Goal: Information Seeking & Learning: Learn about a topic

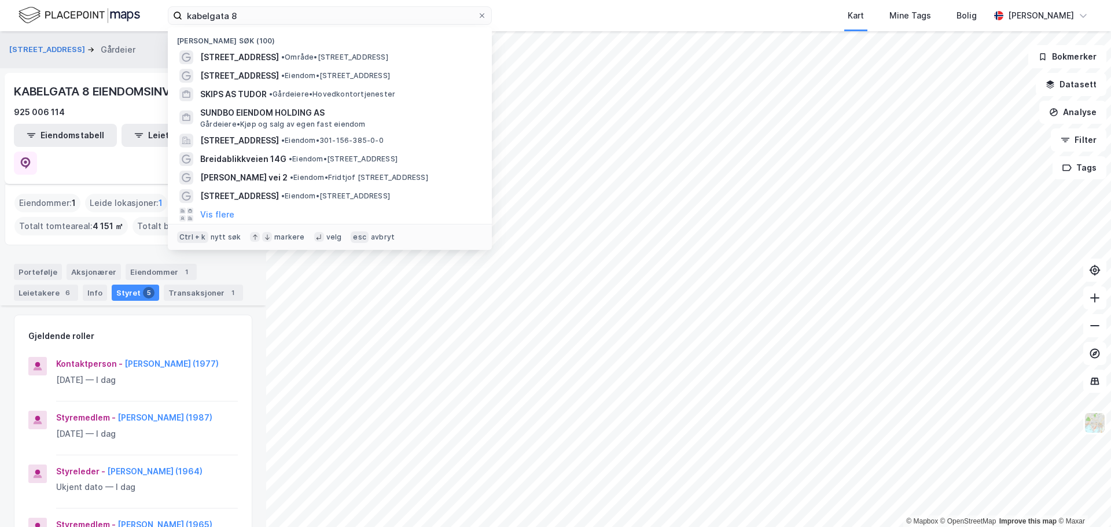
click at [202, 17] on input "kabelgata 8" at bounding box center [329, 15] width 295 height 17
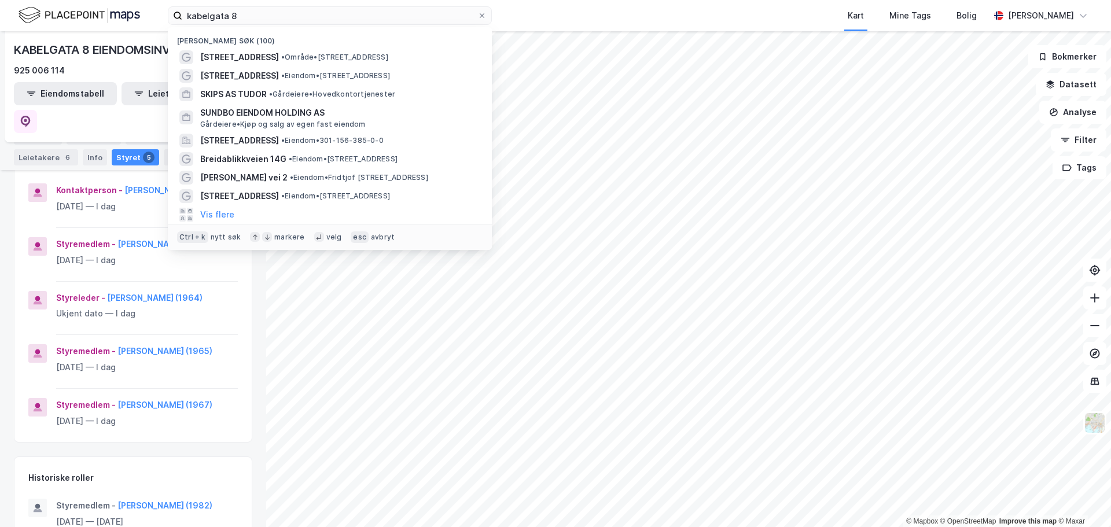
click at [202, 17] on input "kabelgata 8" at bounding box center [329, 15] width 295 height 17
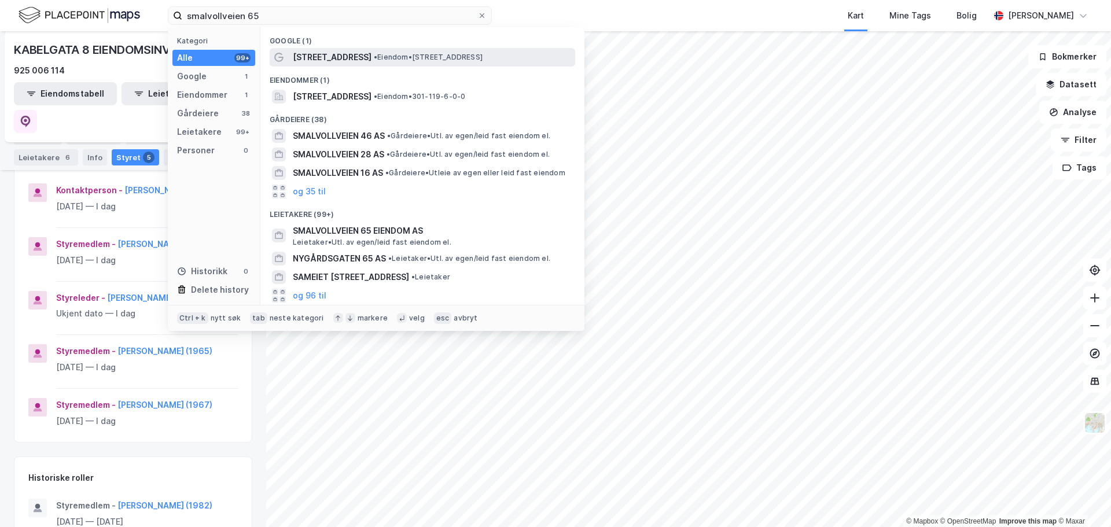
click at [434, 56] on span "• Eiendom • [STREET_ADDRESS]" at bounding box center [428, 57] width 109 height 9
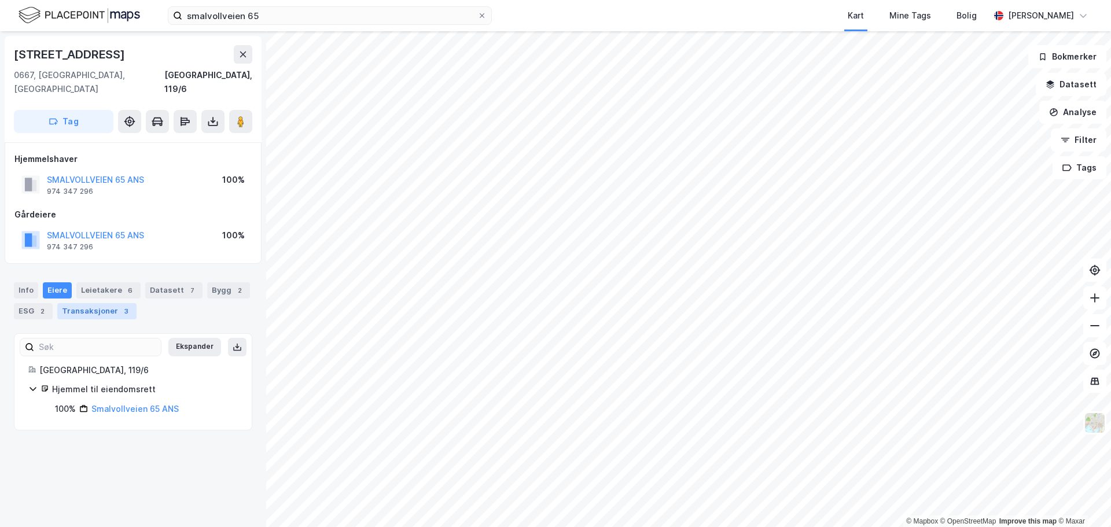
click at [102, 303] on div "Transaksjoner 3" at bounding box center [96, 311] width 79 height 16
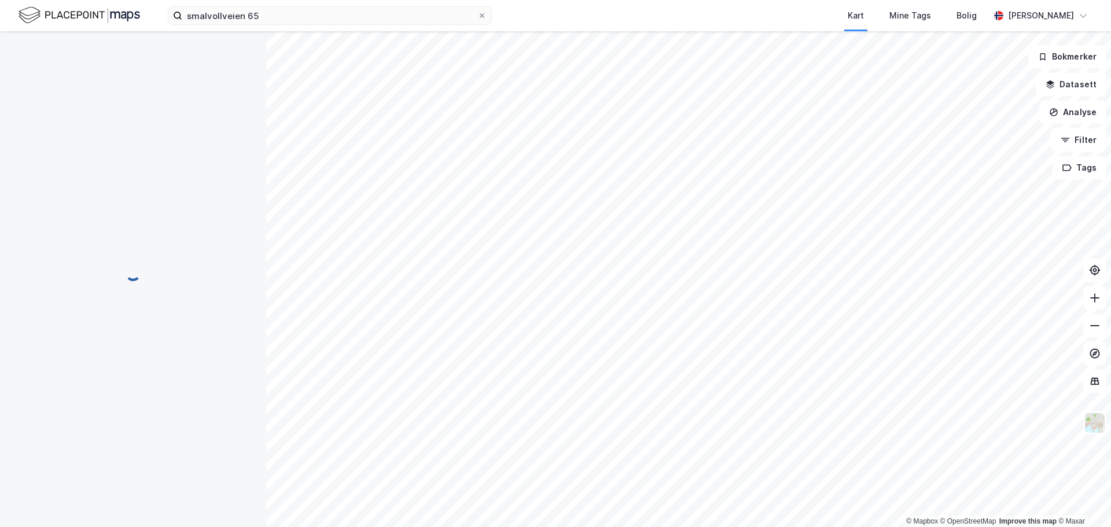
scroll to position [1, 0]
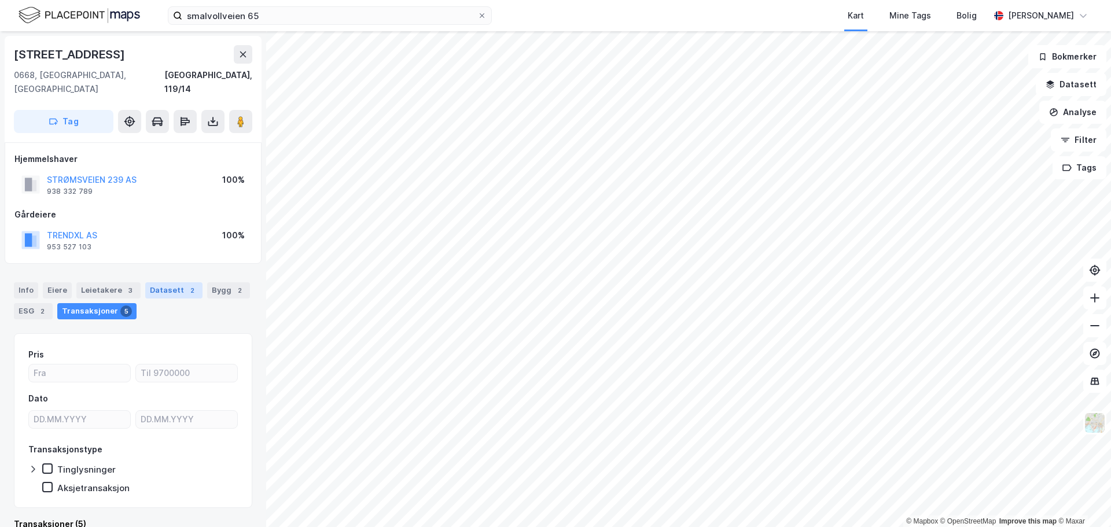
scroll to position [1, 0]
click at [174, 282] on div "Datasett 2" at bounding box center [173, 290] width 57 height 16
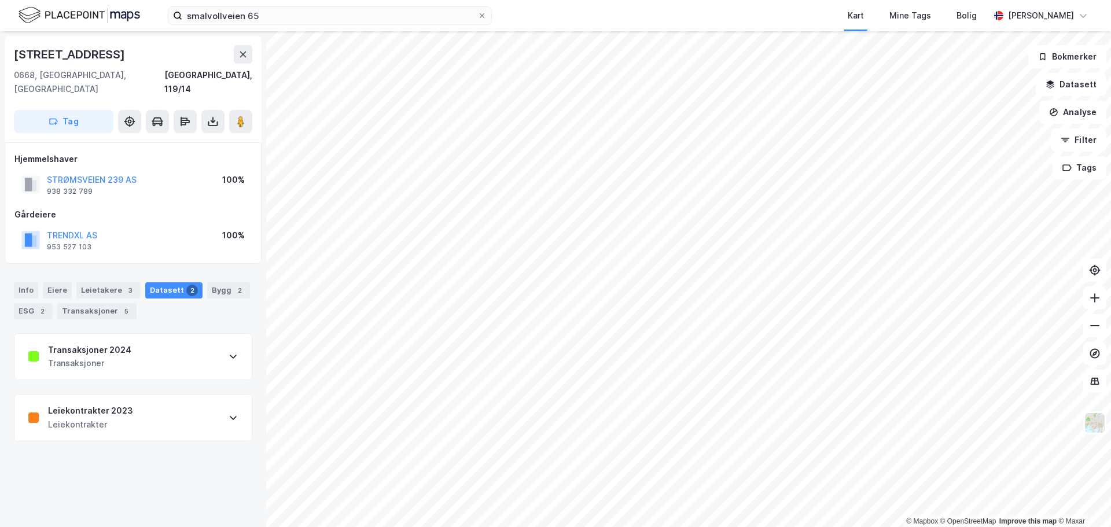
click at [168, 335] on div "Transaksjoner 2024 Transaksjoner" at bounding box center [132, 357] width 237 height 46
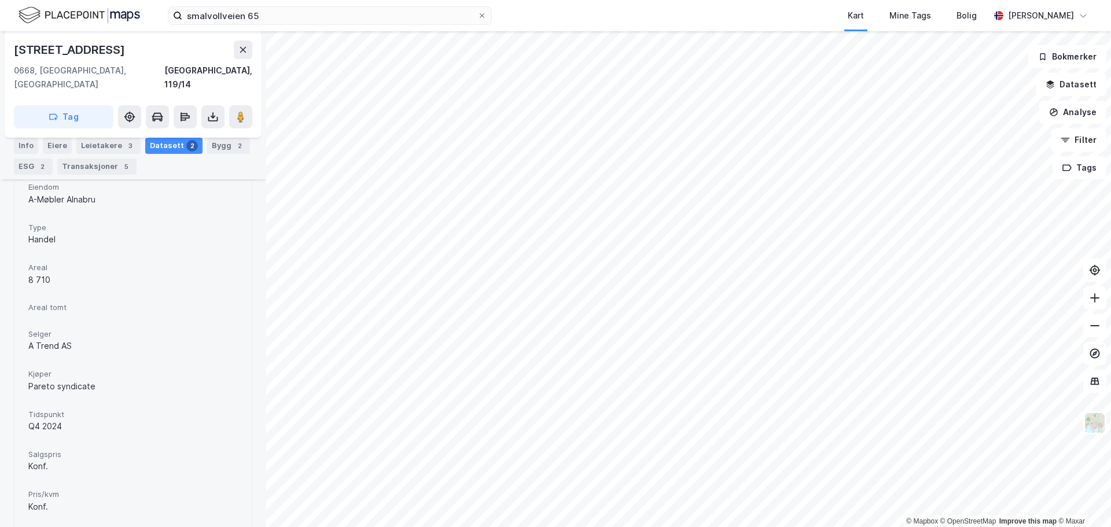
scroll to position [289, 0]
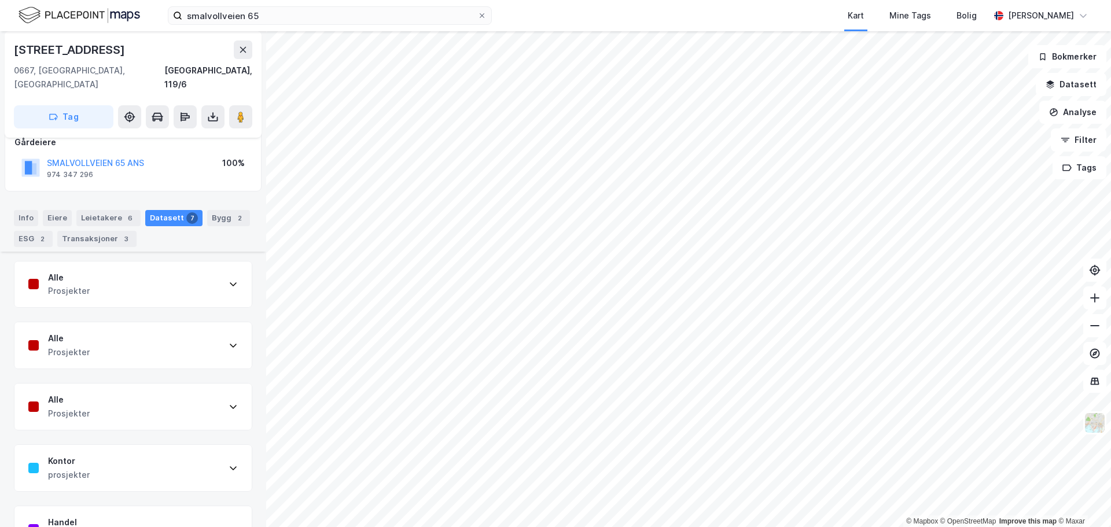
scroll to position [221, 0]
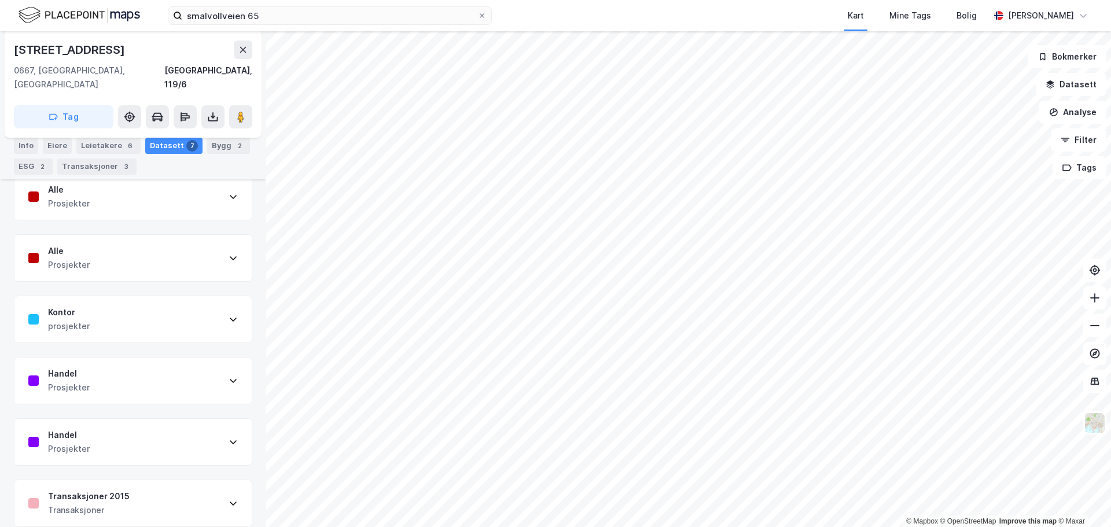
click at [159, 487] on div "Transaksjoner 2015 Transaksjoner" at bounding box center [132, 503] width 237 height 46
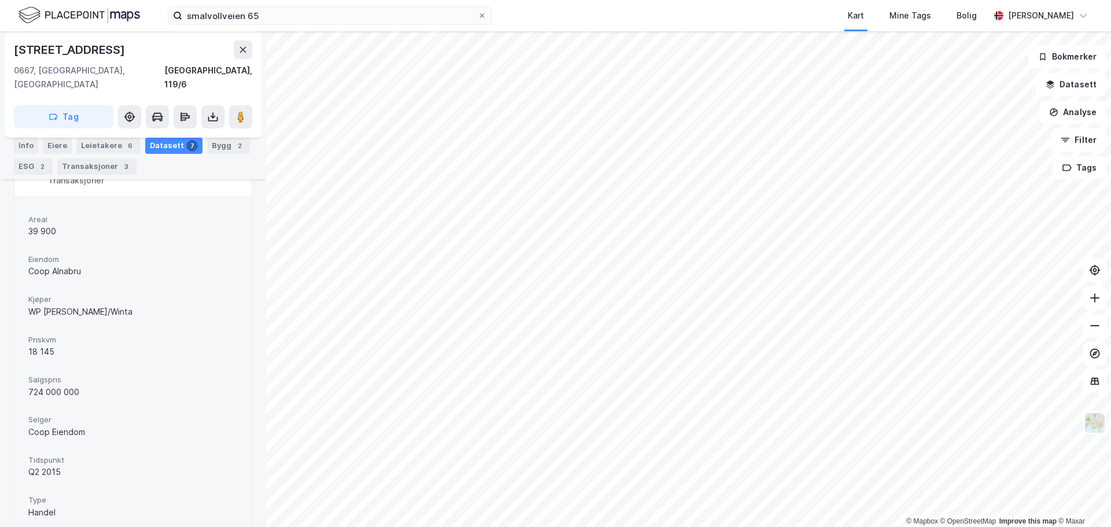
scroll to position [561, 0]
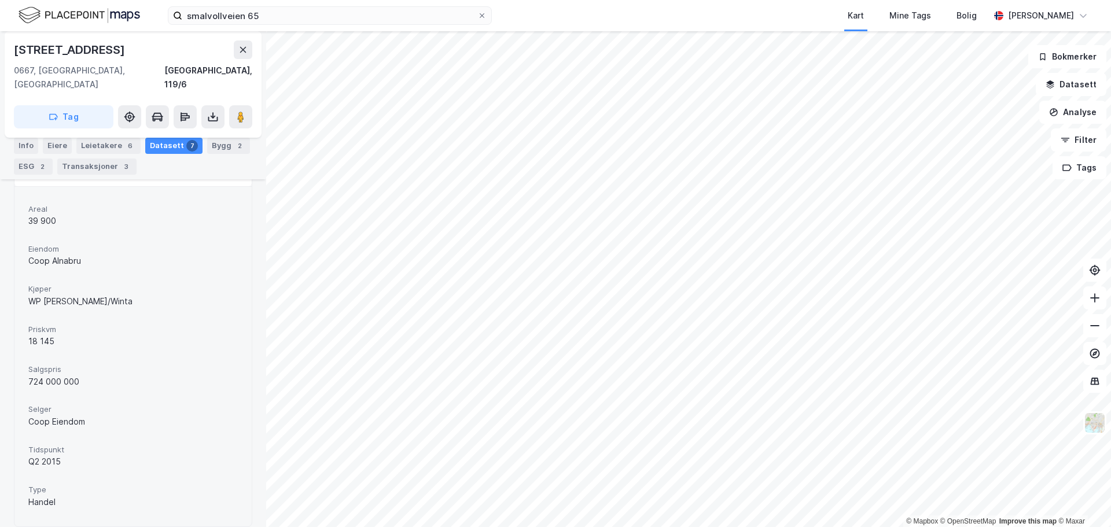
click at [97, 294] on div "WP [PERSON_NAME]/Winta" at bounding box center [132, 301] width 209 height 14
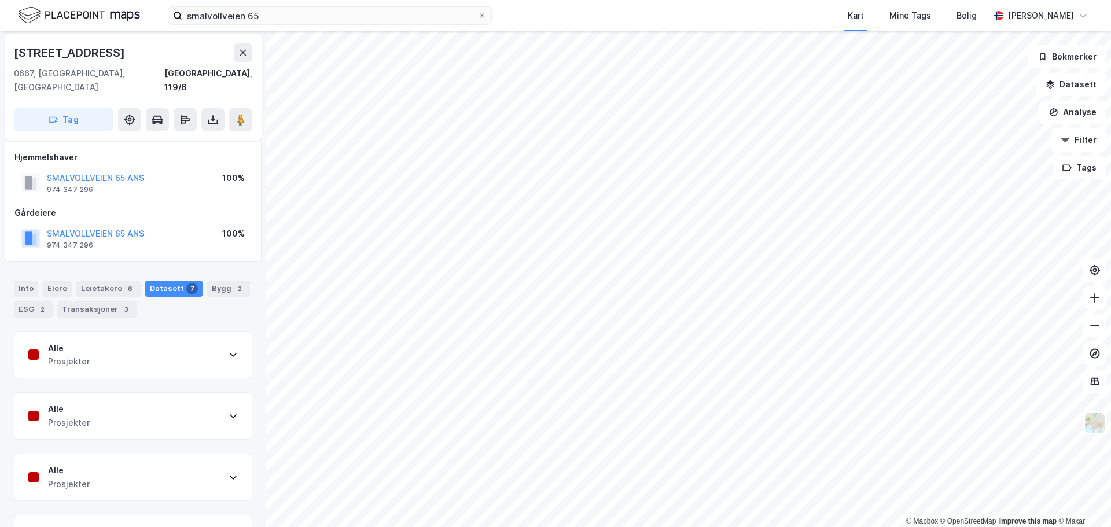
scroll to position [0, 0]
click at [0, 0] on button "SMALVOLLVEIEN 65 ANS" at bounding box center [0, 0] width 0 height 0
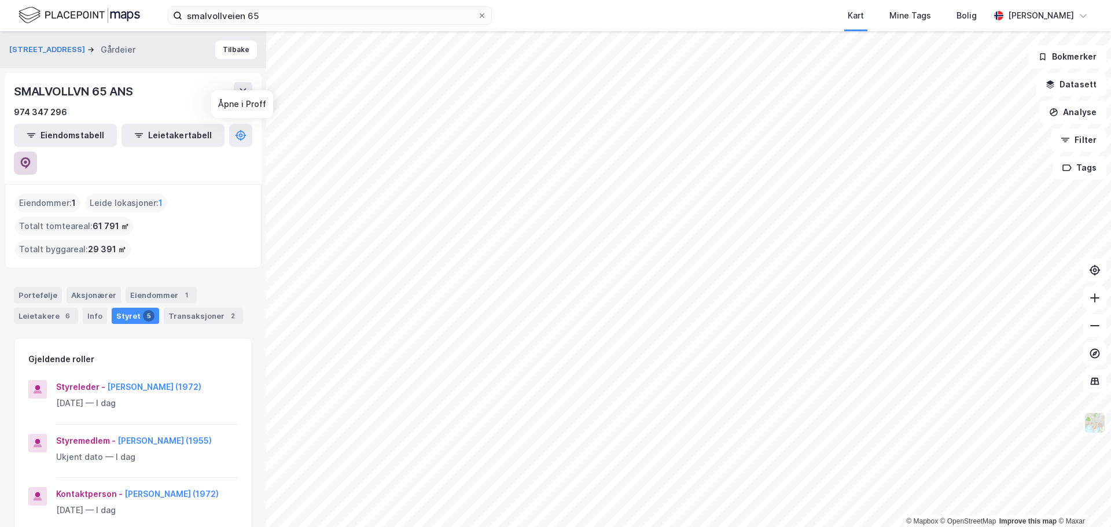
click at [31, 157] on icon at bounding box center [26, 163] width 10 height 12
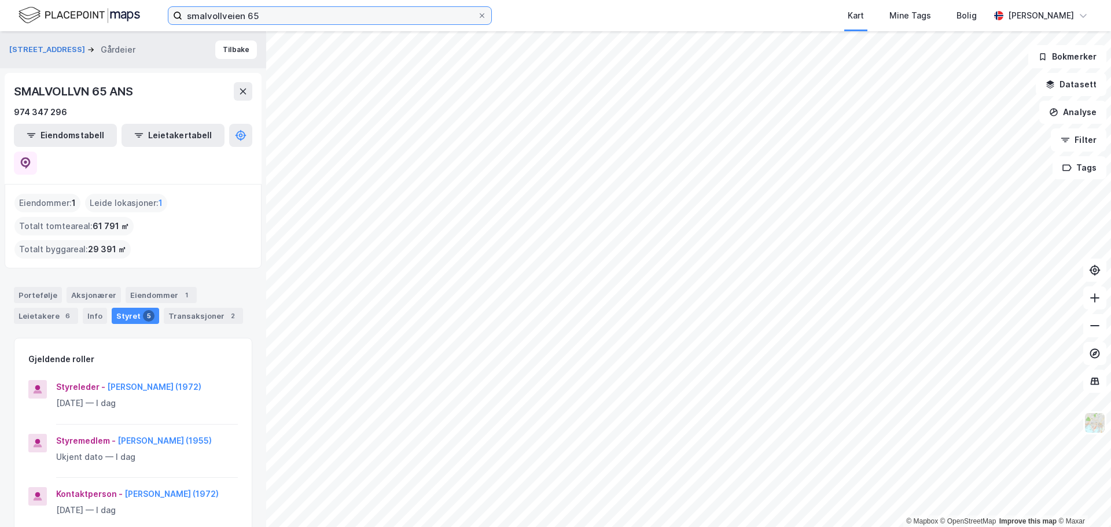
click at [207, 16] on input "smalvollveien 65" at bounding box center [329, 15] width 295 height 17
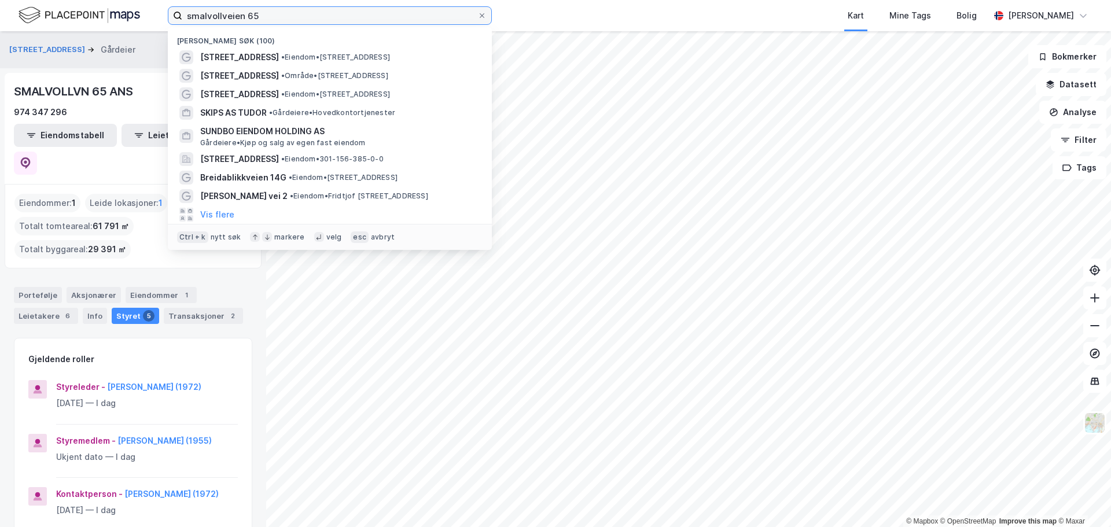
click at [207, 16] on input "smalvollveien 65" at bounding box center [329, 15] width 295 height 17
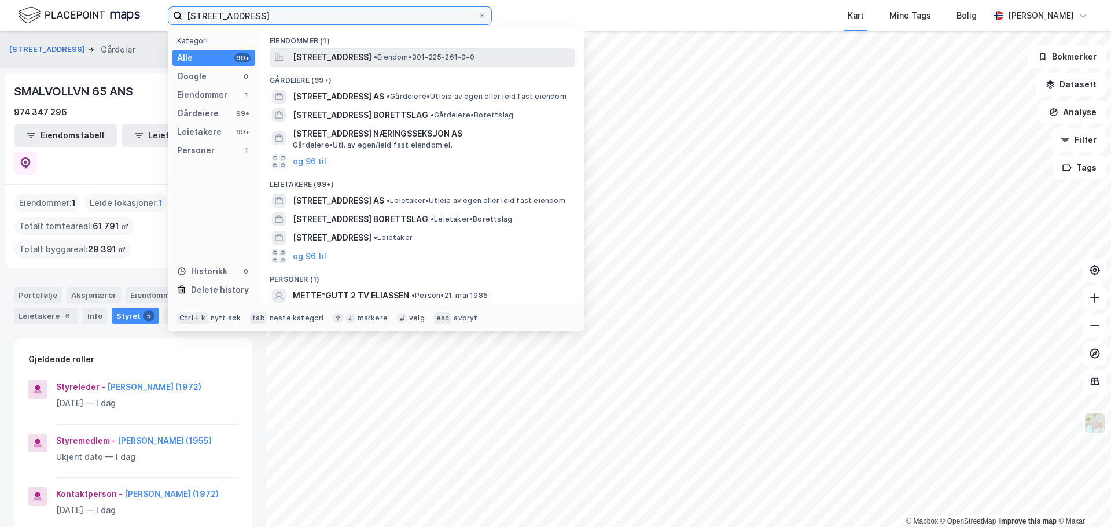
type input "[STREET_ADDRESS]"
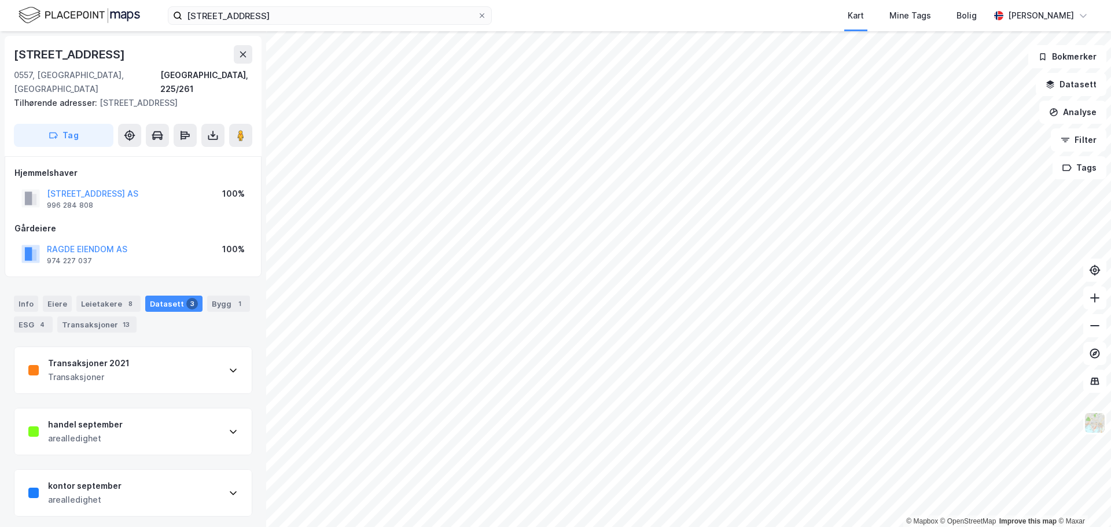
click at [208, 358] on div "Transaksjoner 2021 Transaksjoner" at bounding box center [132, 370] width 237 height 46
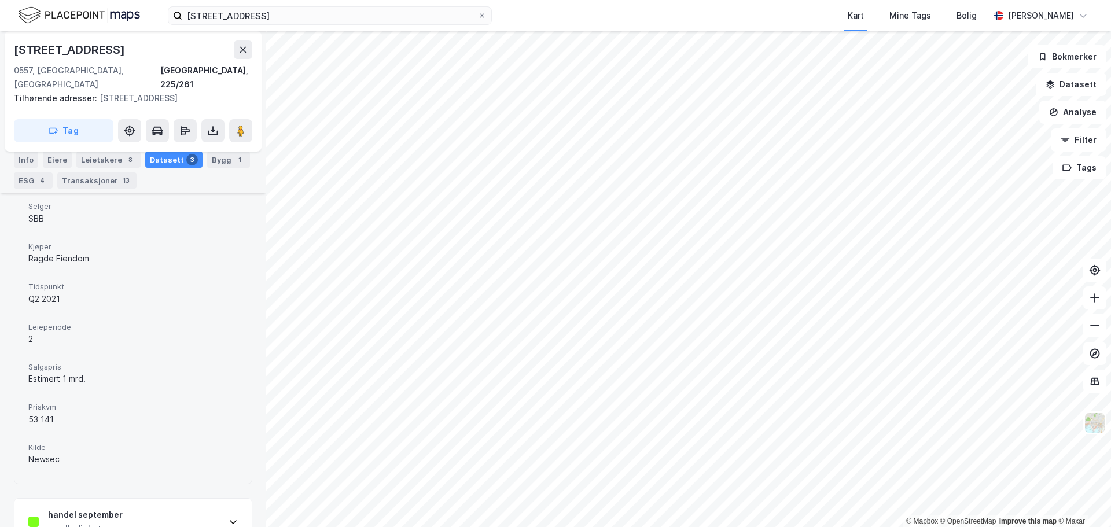
scroll to position [347, 0]
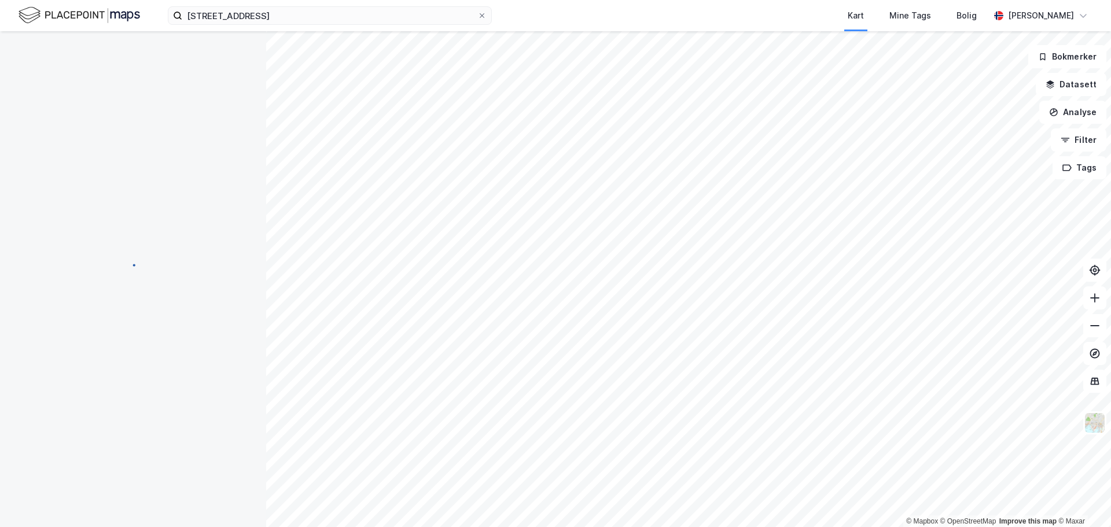
scroll to position [3, 0]
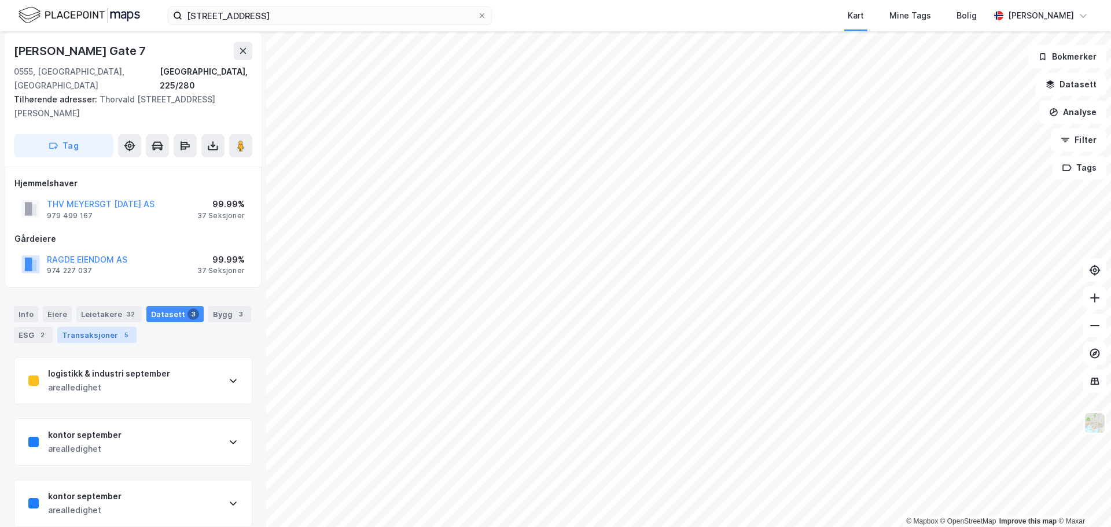
click at [101, 327] on div "Transaksjoner 5" at bounding box center [96, 335] width 79 height 16
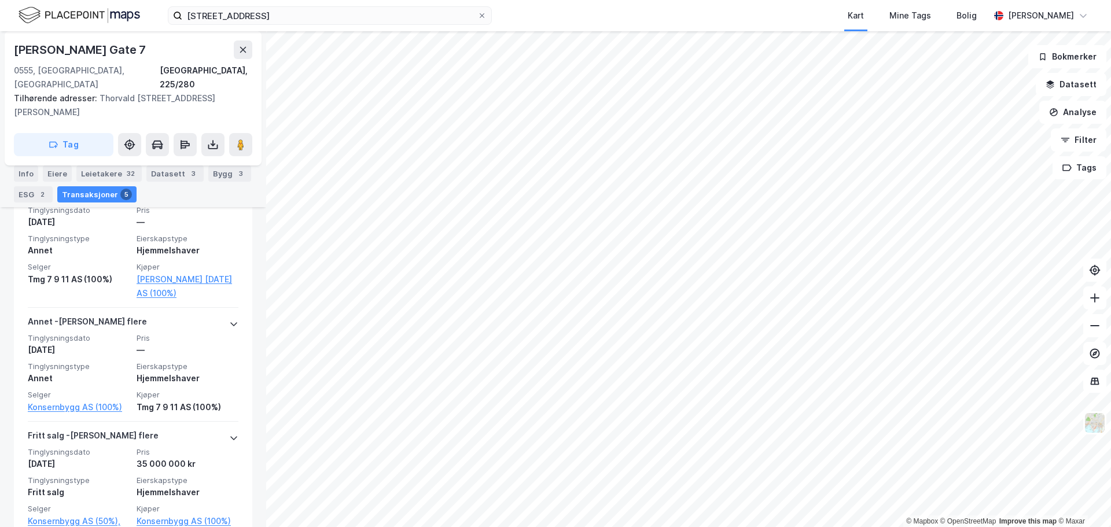
scroll to position [326, 0]
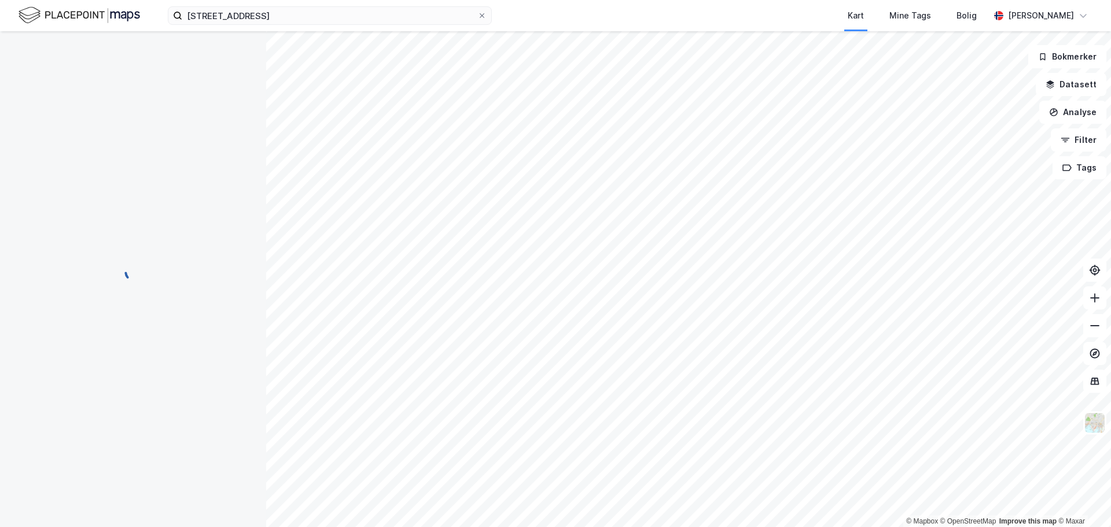
scroll to position [9, 0]
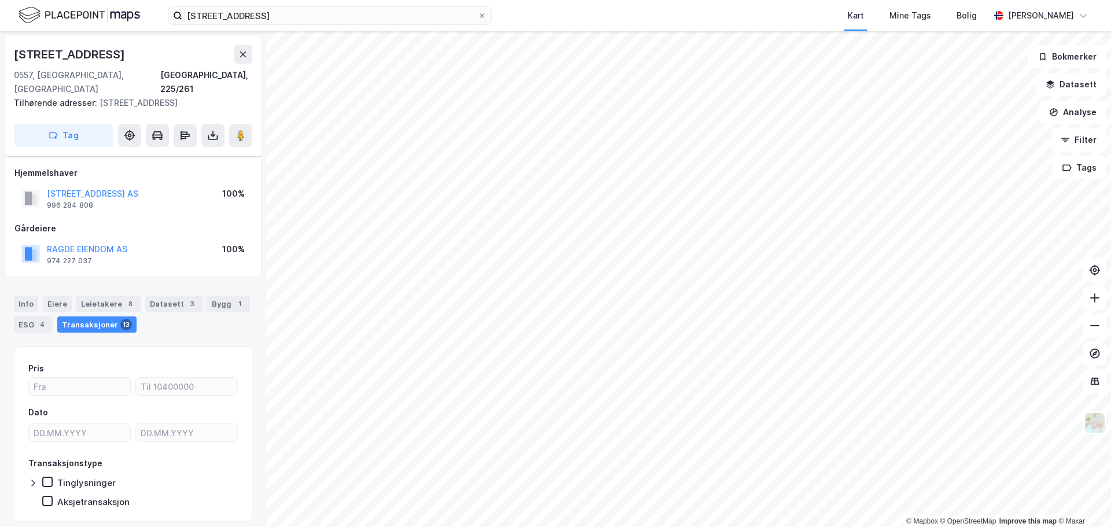
scroll to position [9, 0]
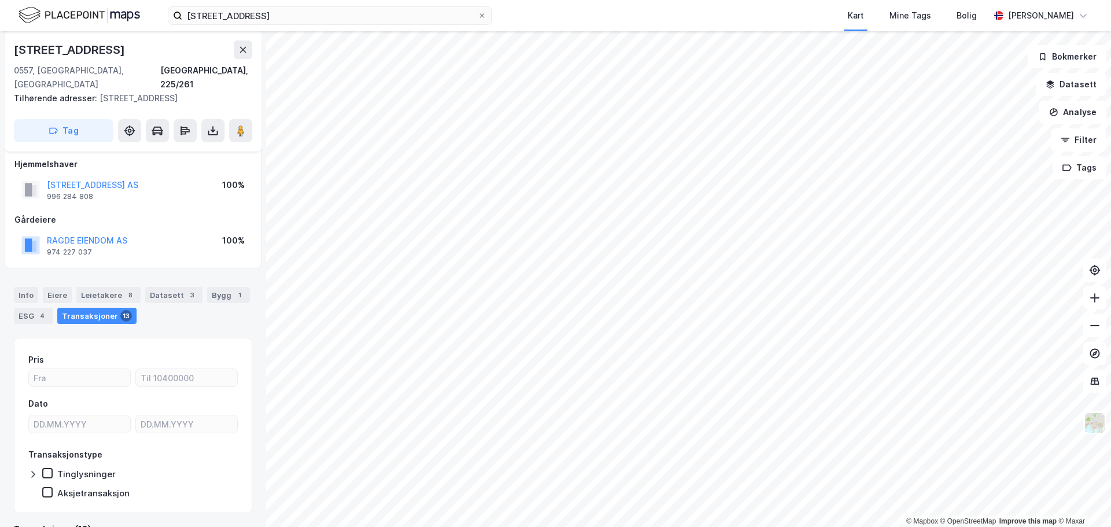
click at [533, 526] on html "sannergata 2 Kart Mine Tags Bolig [PERSON_NAME] © Mapbox © OpenStreetMap Improv…" at bounding box center [555, 263] width 1111 height 527
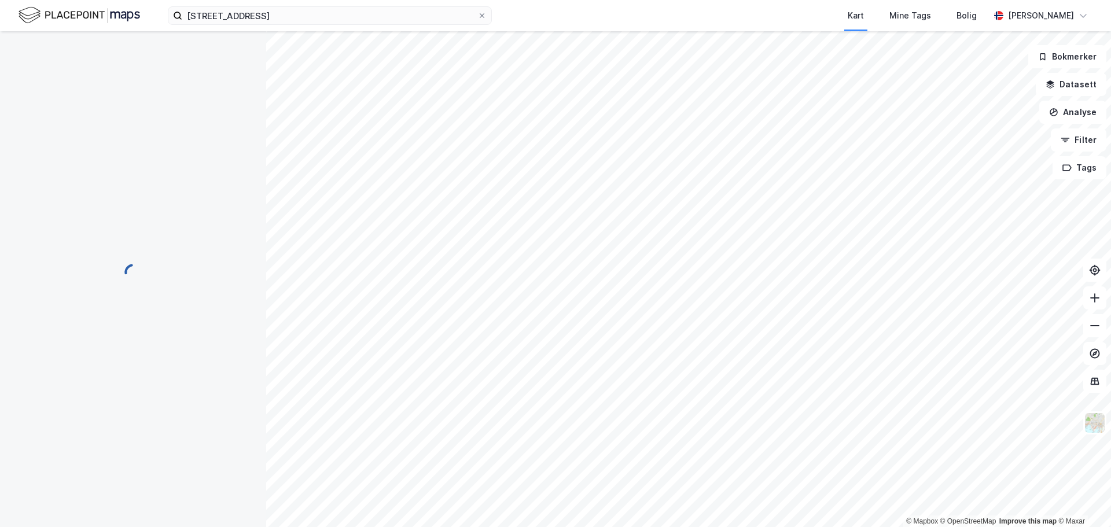
scroll to position [0, 0]
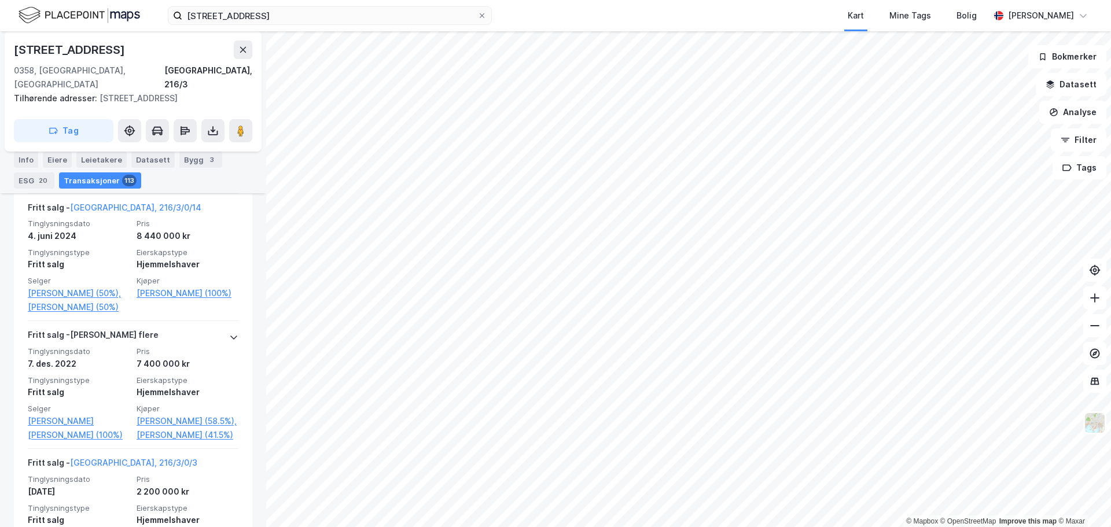
scroll to position [602, 0]
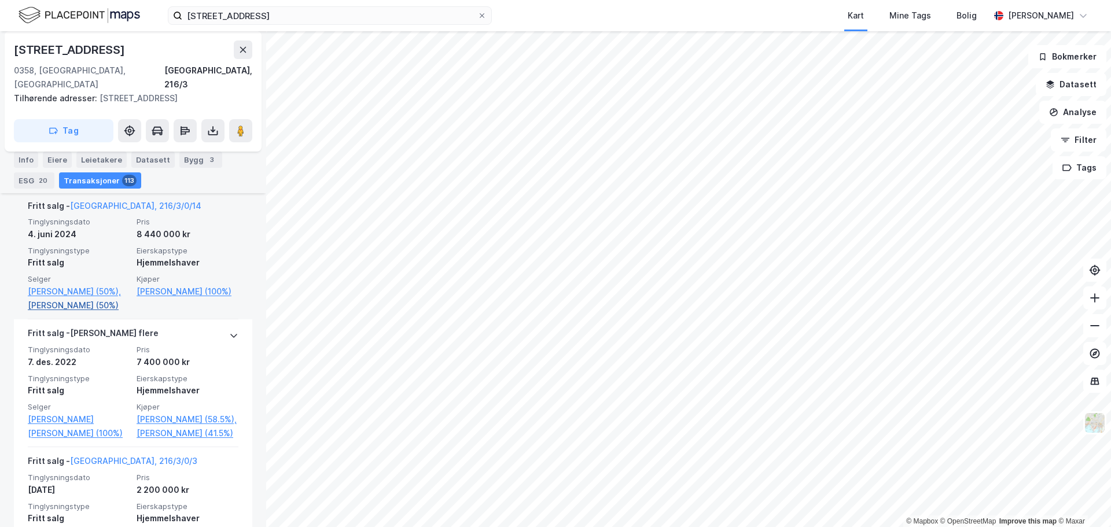
click at [62, 312] on link "[PERSON_NAME] (50%)" at bounding box center [79, 306] width 102 height 14
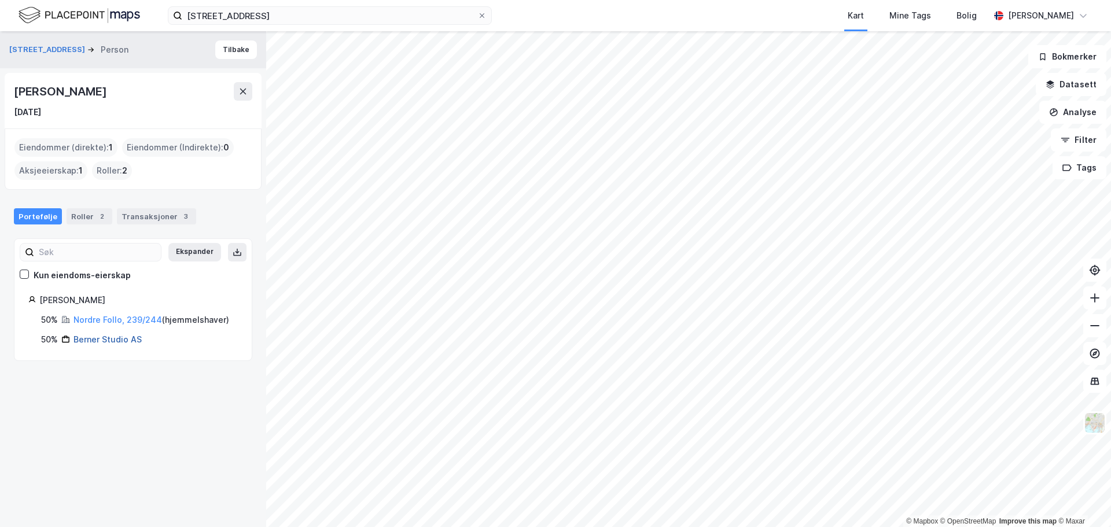
click at [102, 343] on link "Berner Studio AS" at bounding box center [107, 339] width 68 height 10
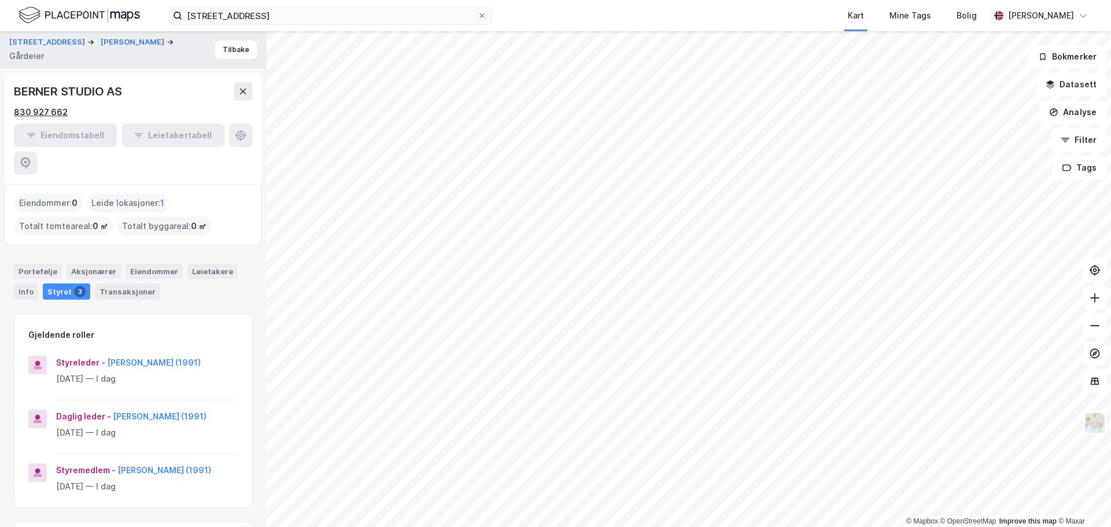
click at [58, 109] on div "830 927 662" at bounding box center [41, 112] width 54 height 14
